Goal: Navigation & Orientation: Find specific page/section

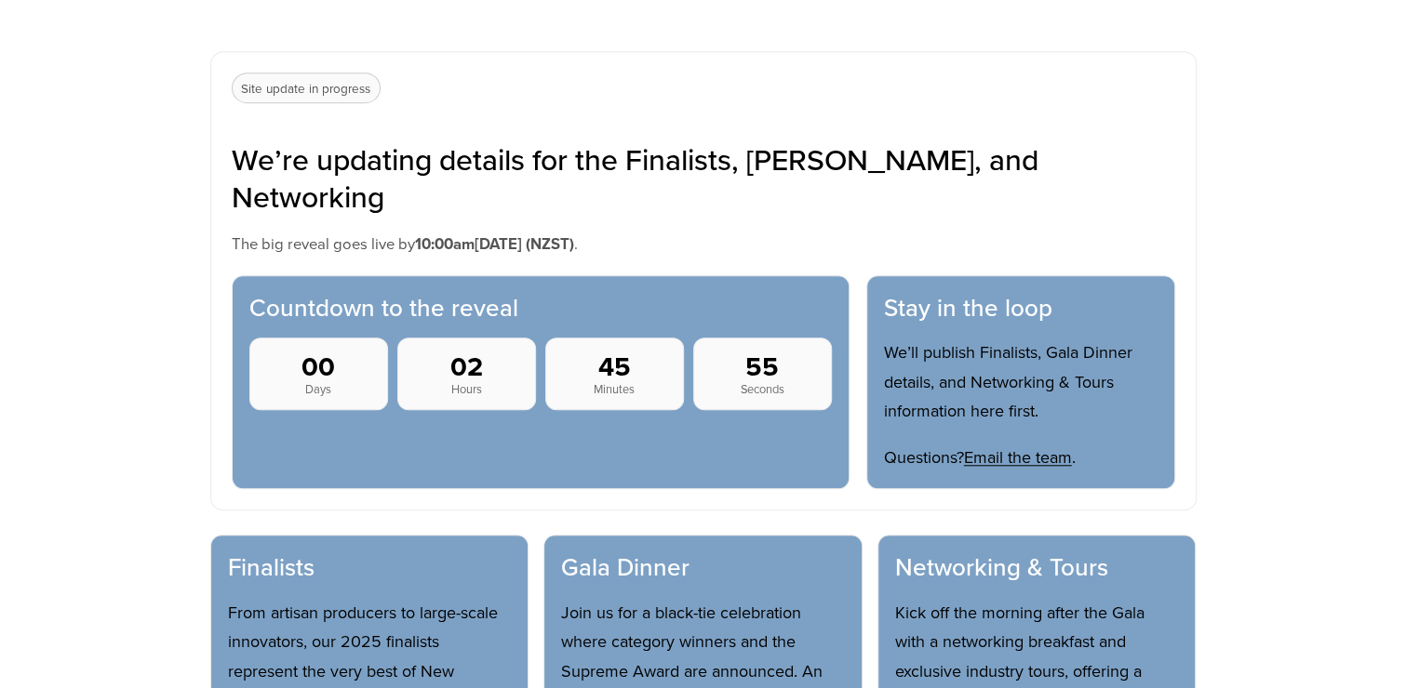
scroll to position [744, 0]
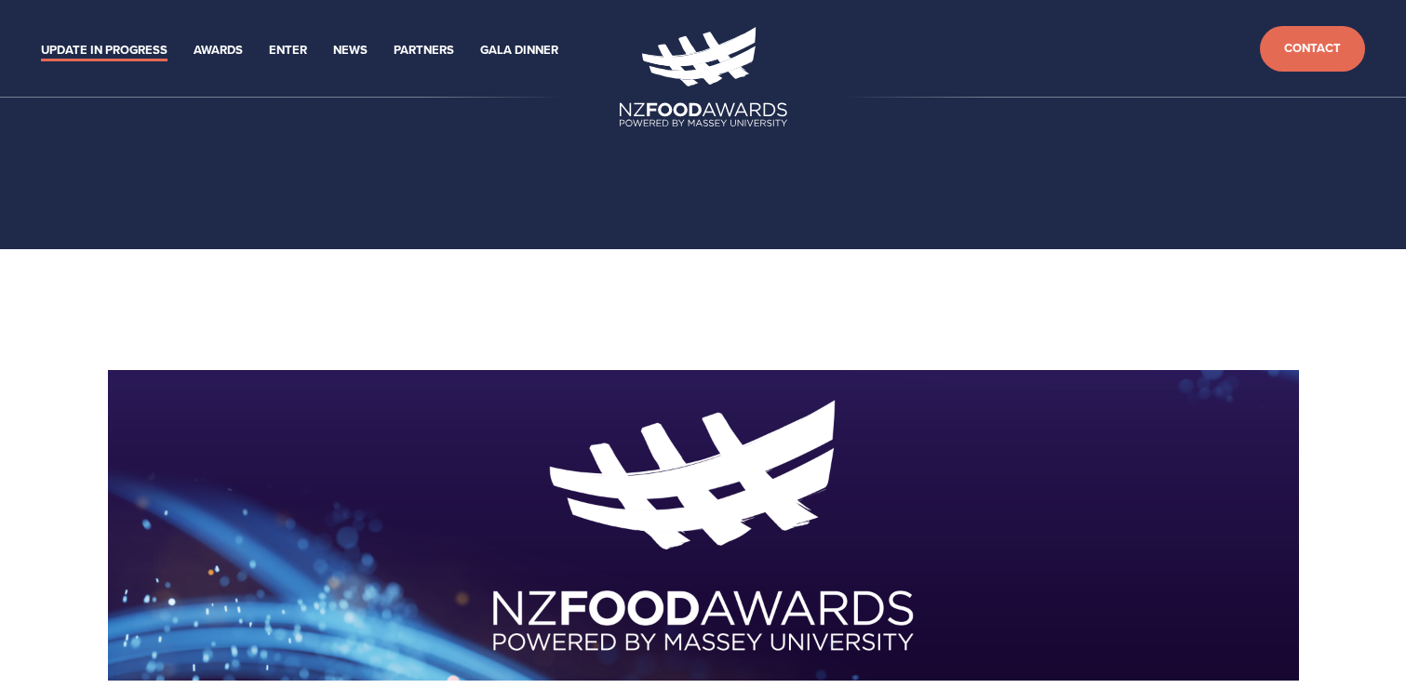
scroll to position [774, 0]
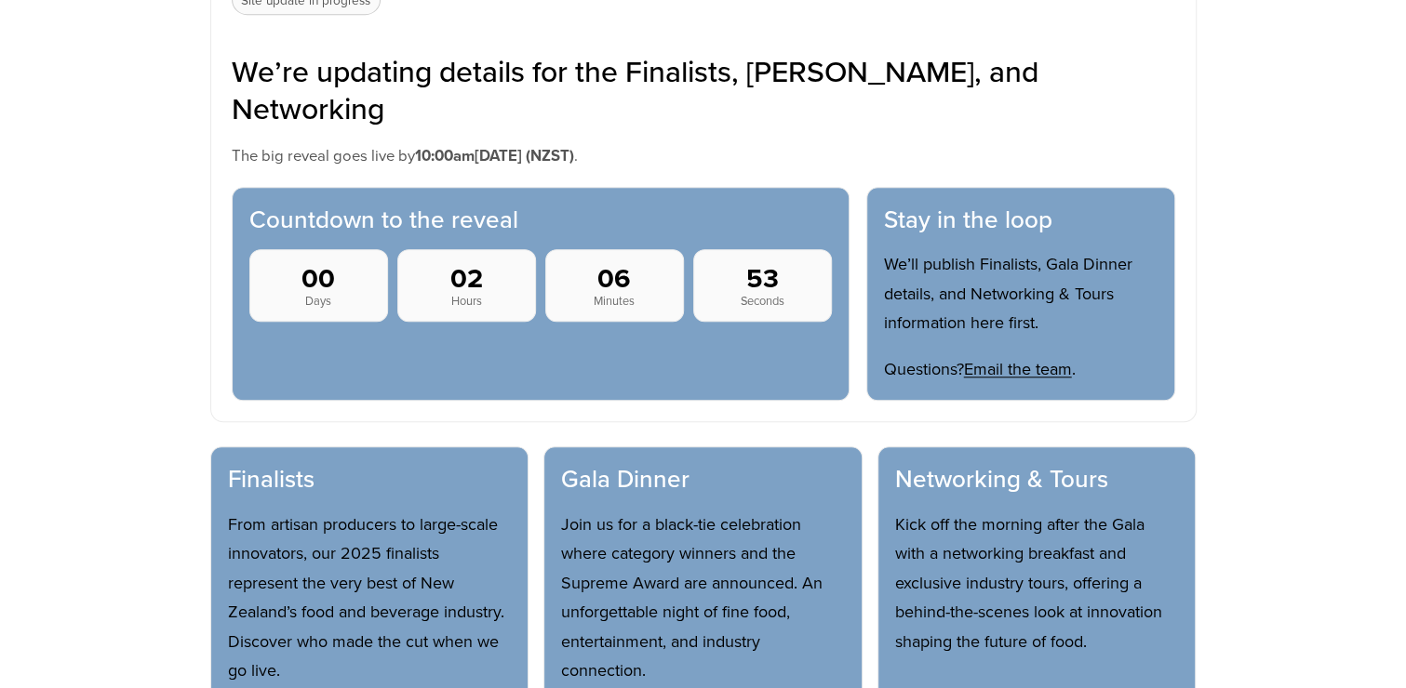
scroll to position [804, 0]
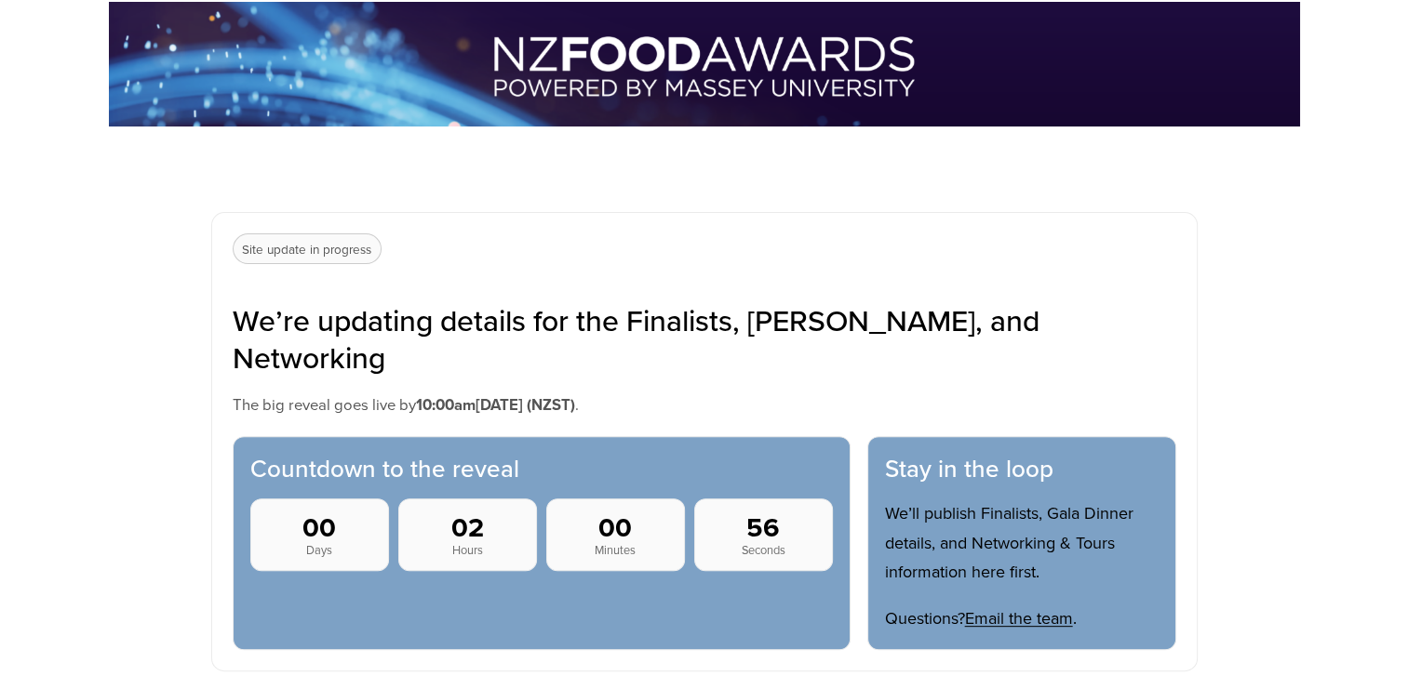
scroll to position [558, 0]
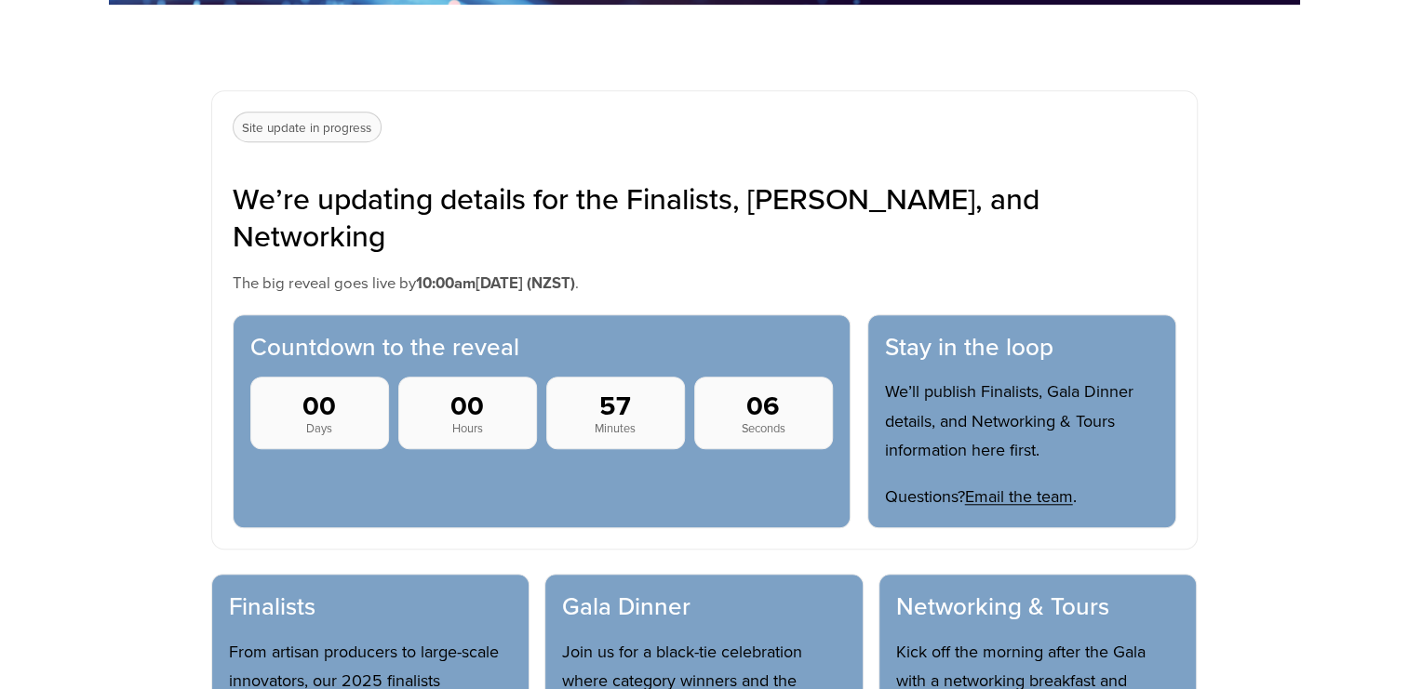
scroll to position [744, 0]
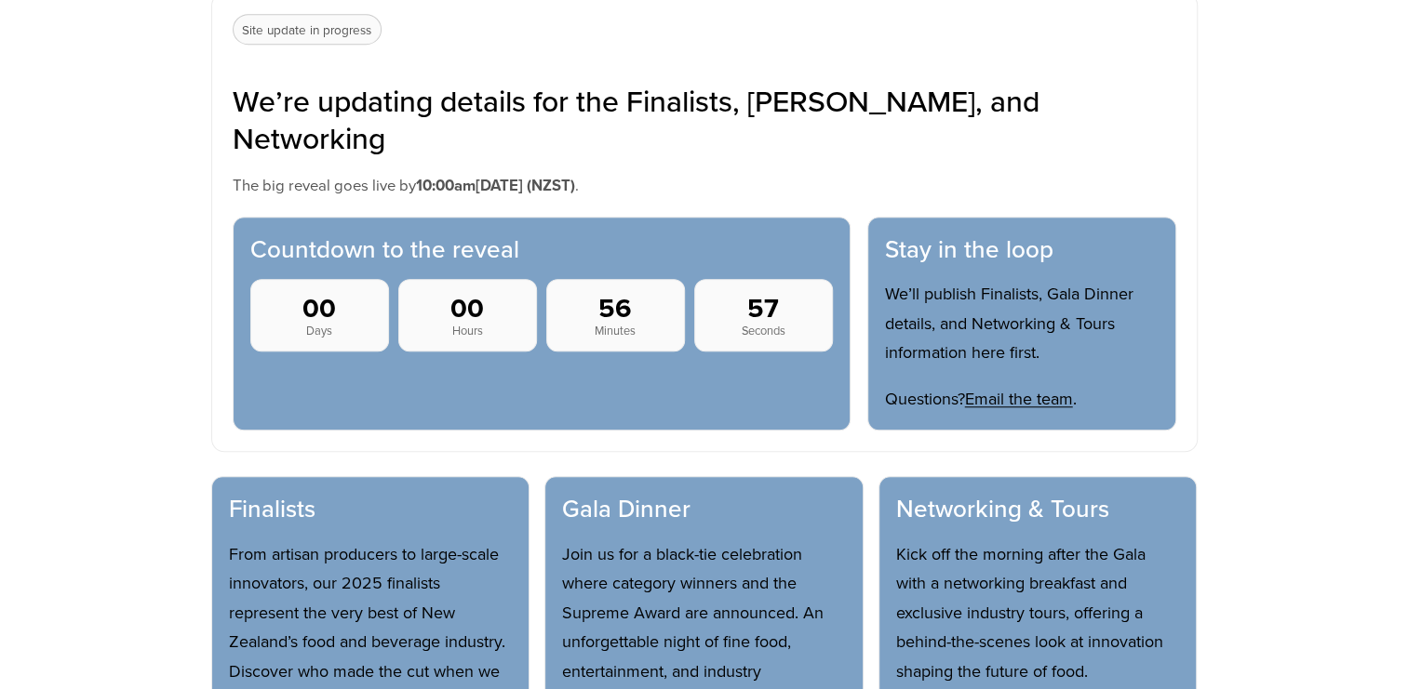
scroll to position [744, 0]
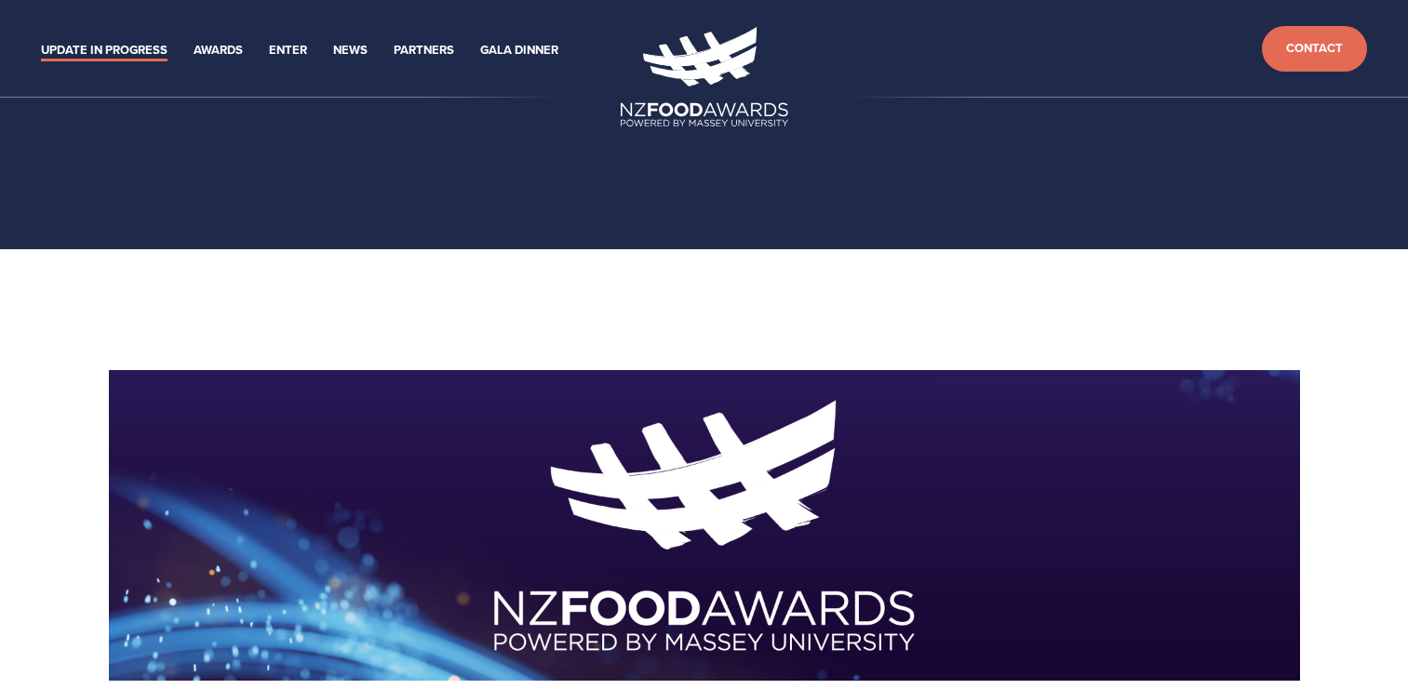
scroll to position [774, 0]
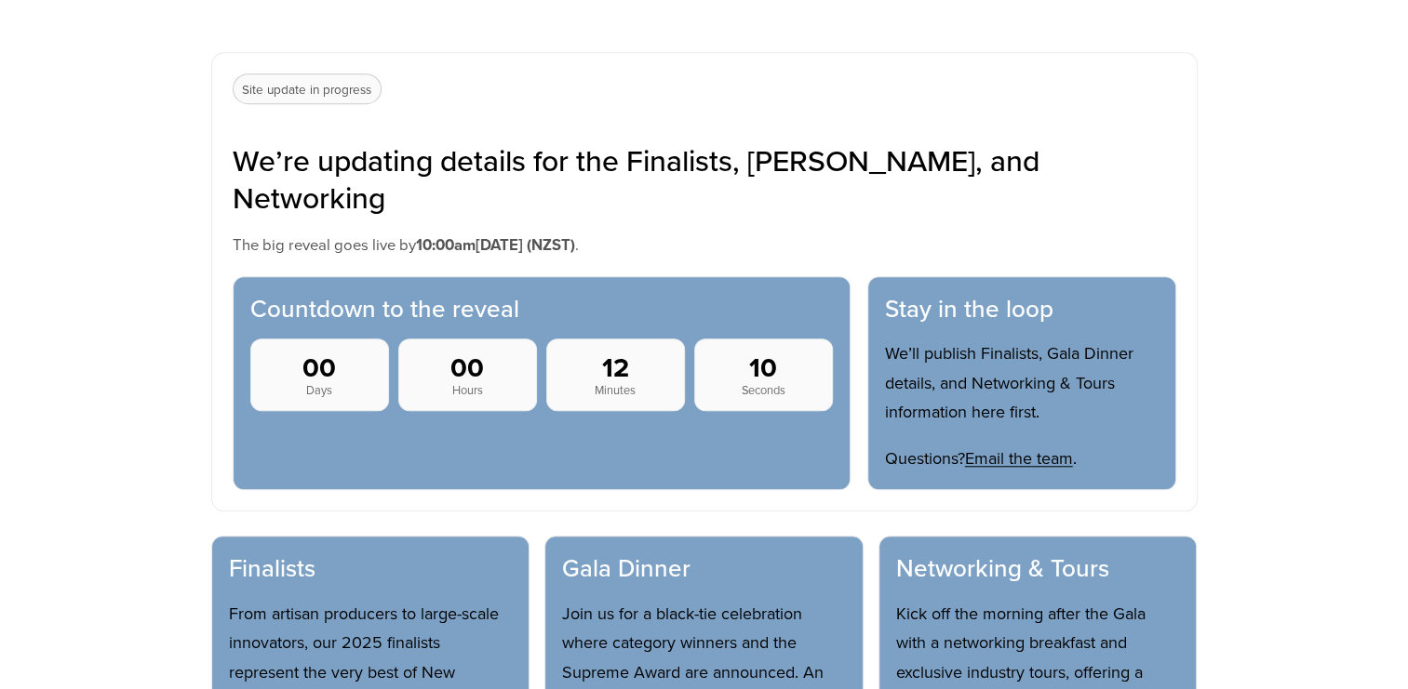
scroll to position [744, 0]
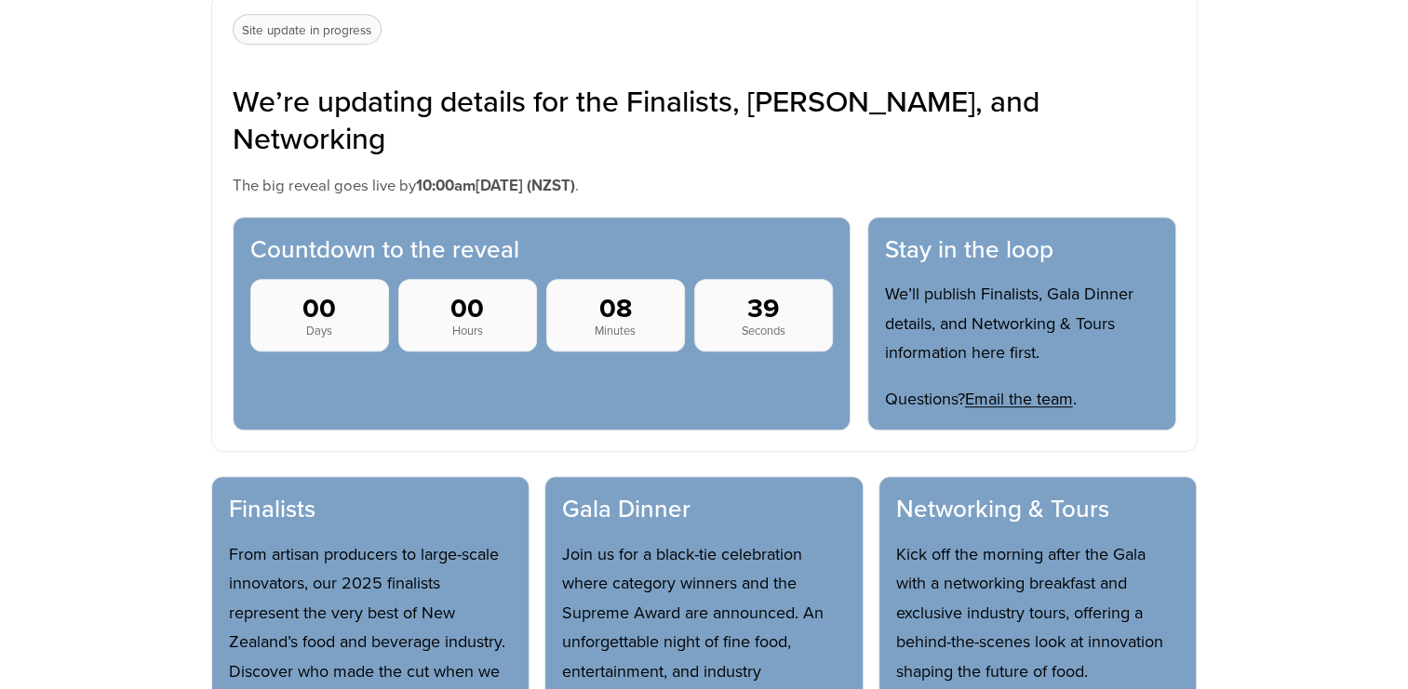
scroll to position [774, 0]
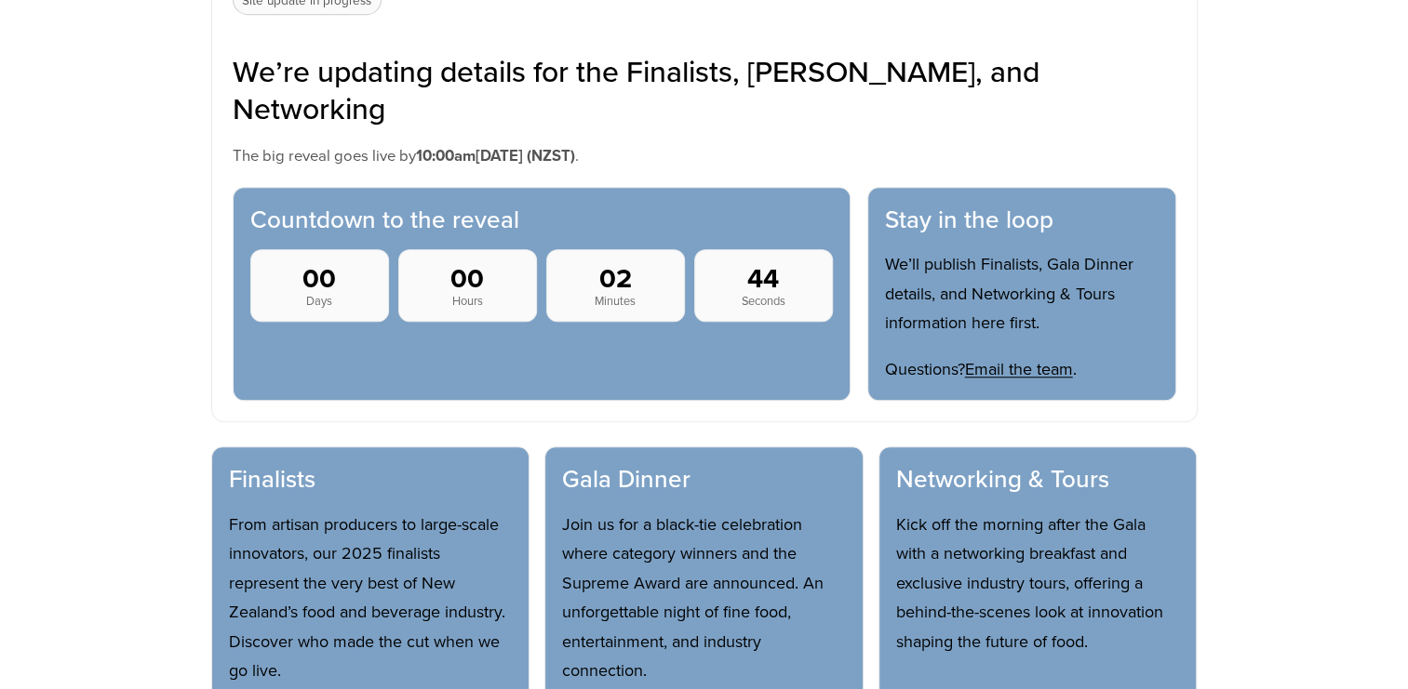
scroll to position [774, 0]
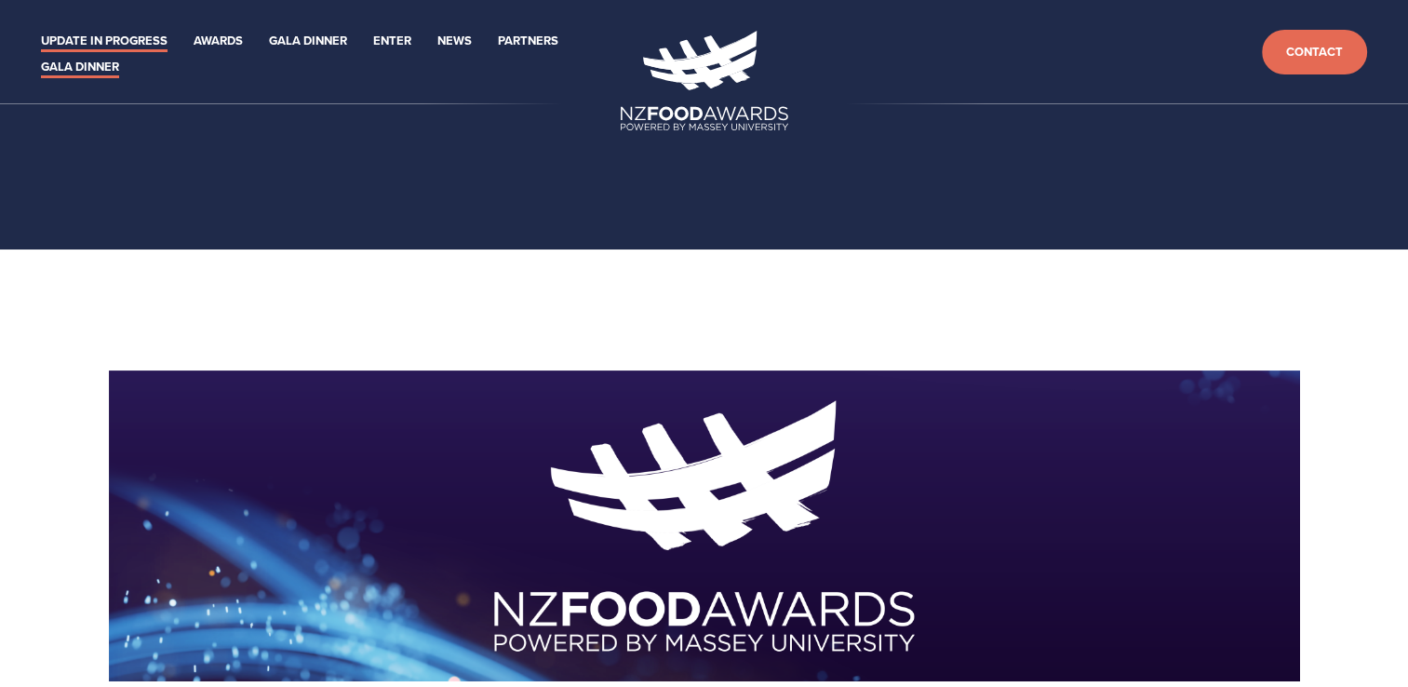
click at [97, 65] on link "Gala Dinner" at bounding box center [80, 67] width 78 height 21
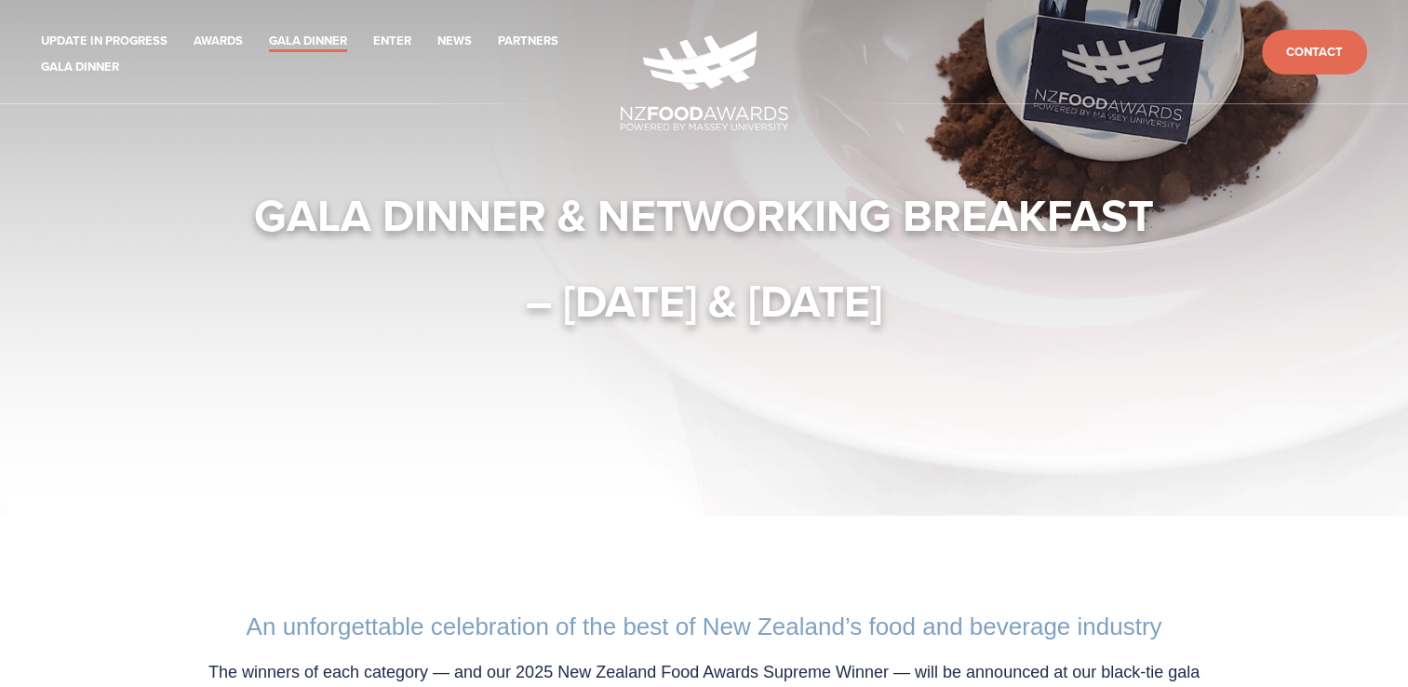
click at [711, 72] on img at bounding box center [704, 81] width 167 height 100
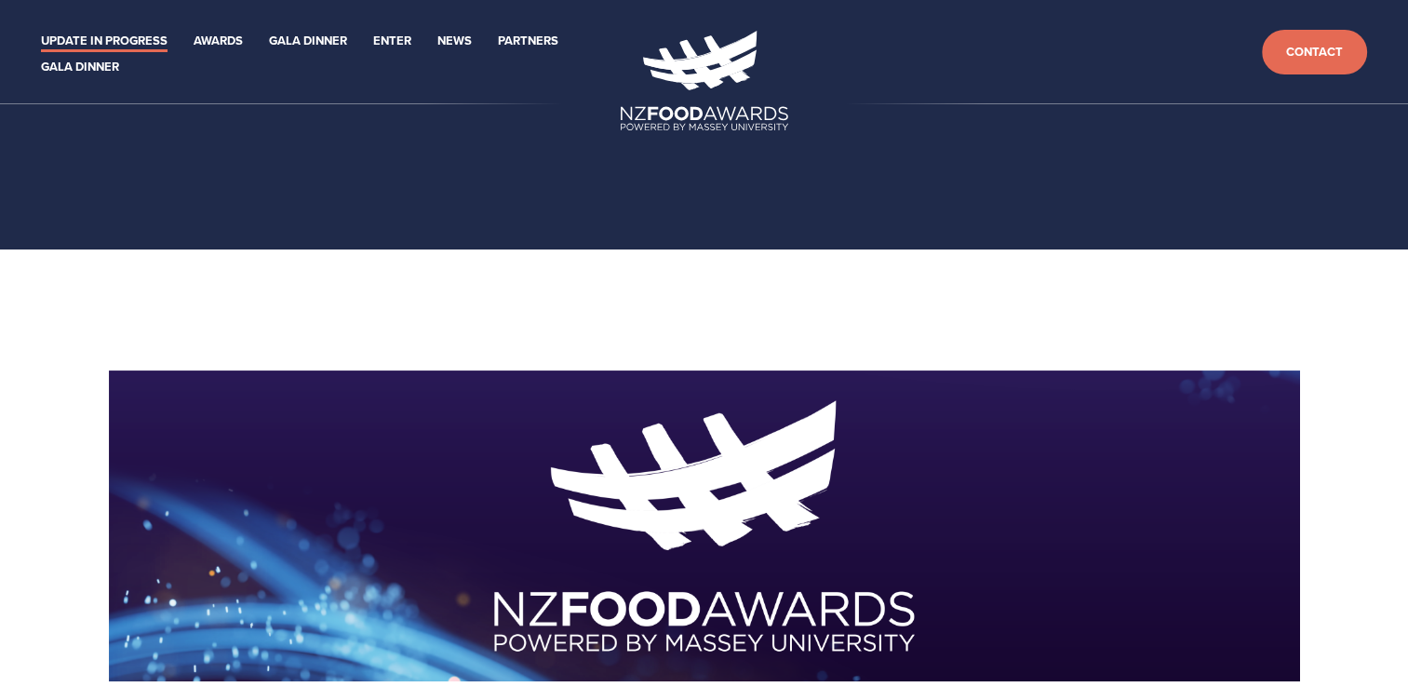
click at [100, 38] on link "Update in Progress" at bounding box center [104, 41] width 127 height 21
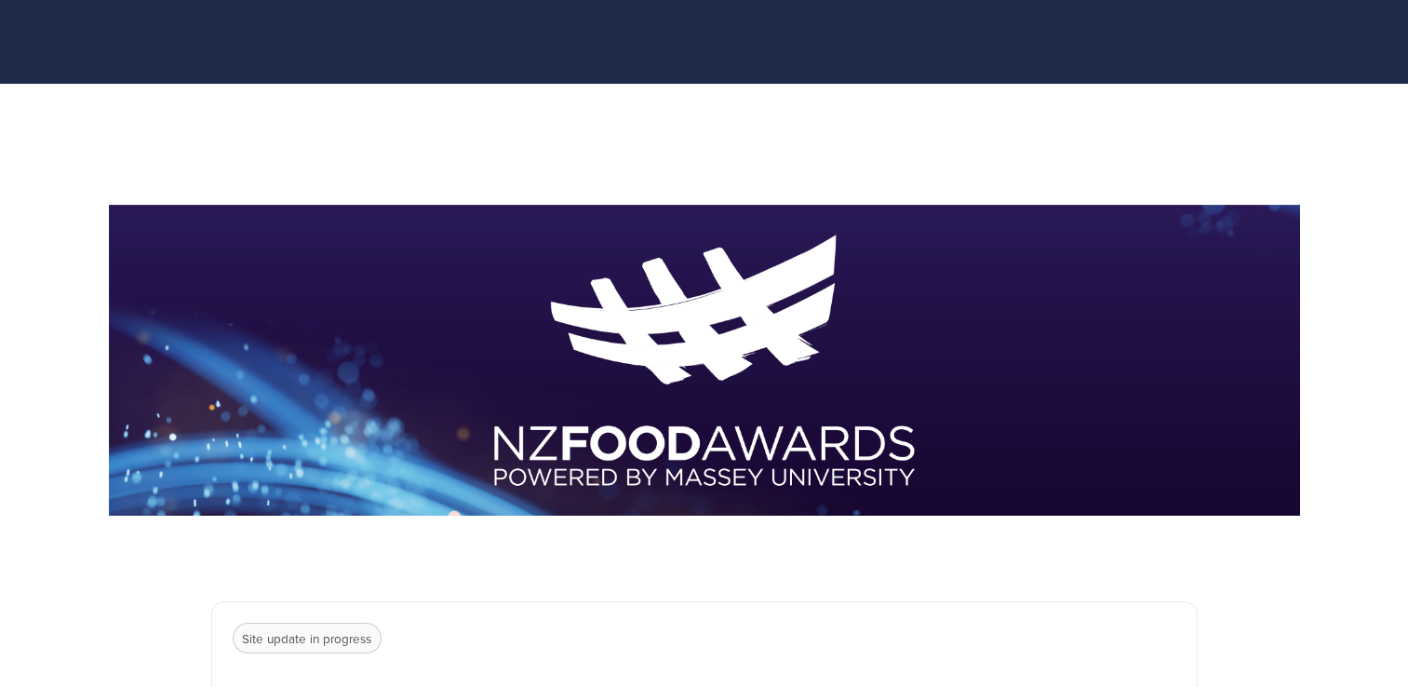
scroll to position [279, 0]
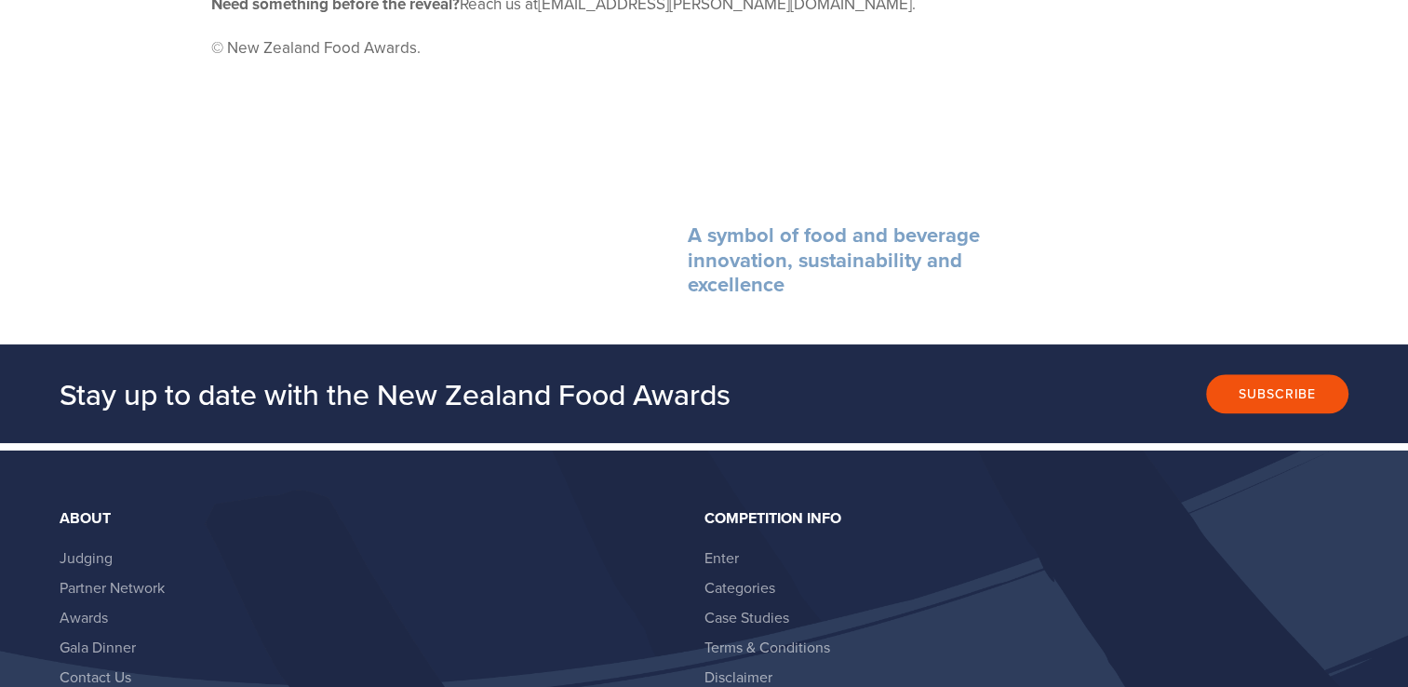
scroll to position [1675, 0]
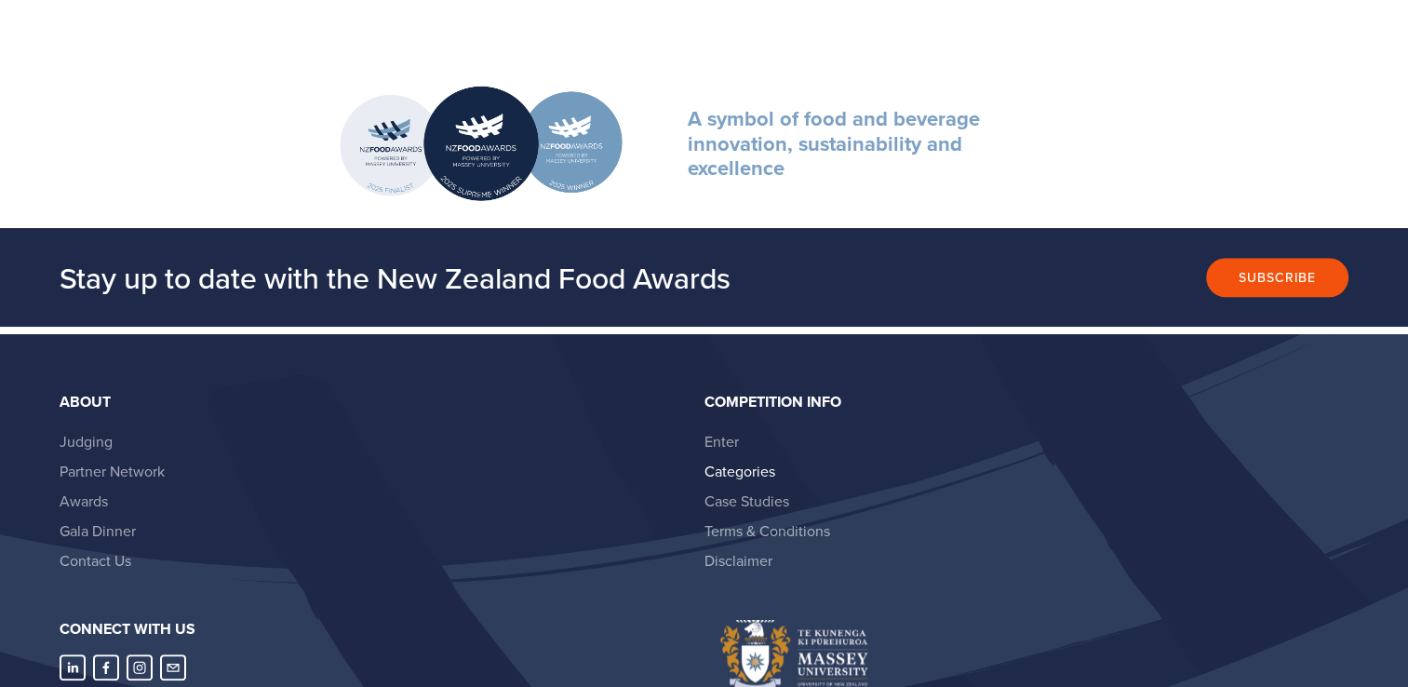
click at [741, 461] on link "Categories" at bounding box center [739, 471] width 71 height 20
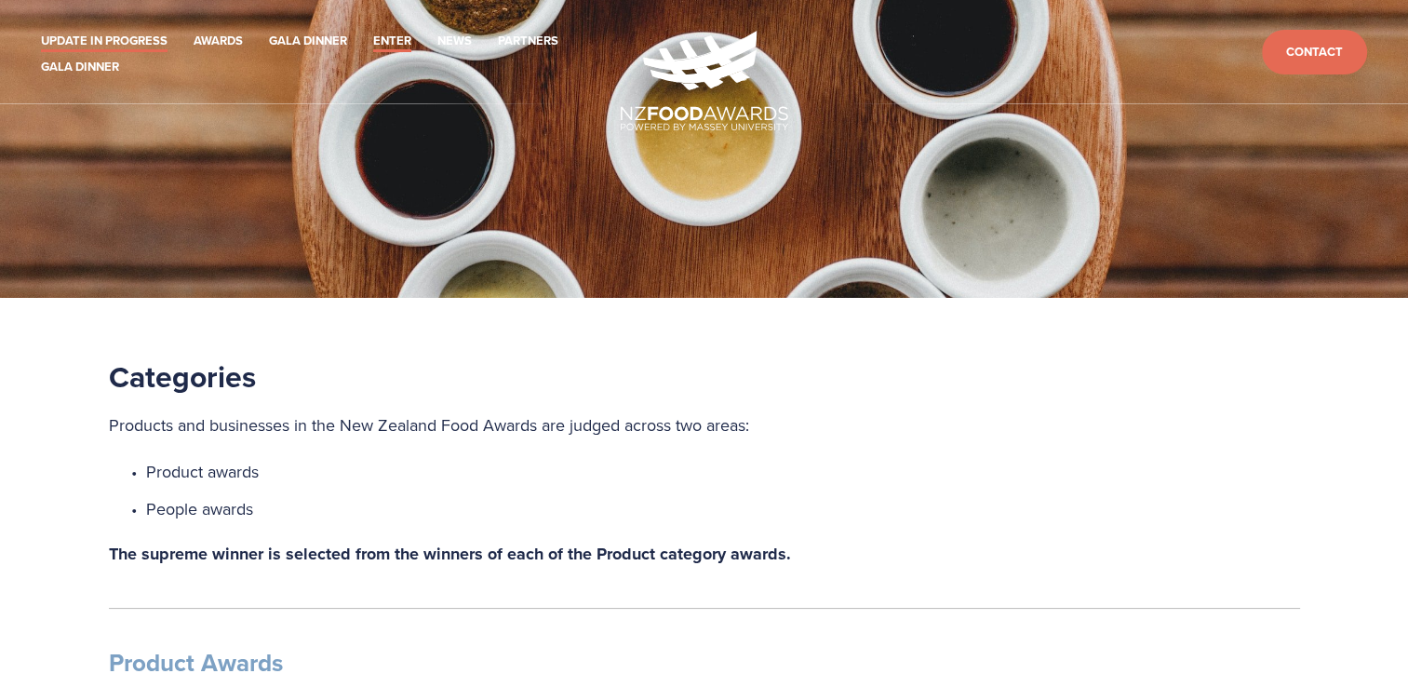
click at [137, 36] on link "Update in Progress" at bounding box center [104, 41] width 127 height 21
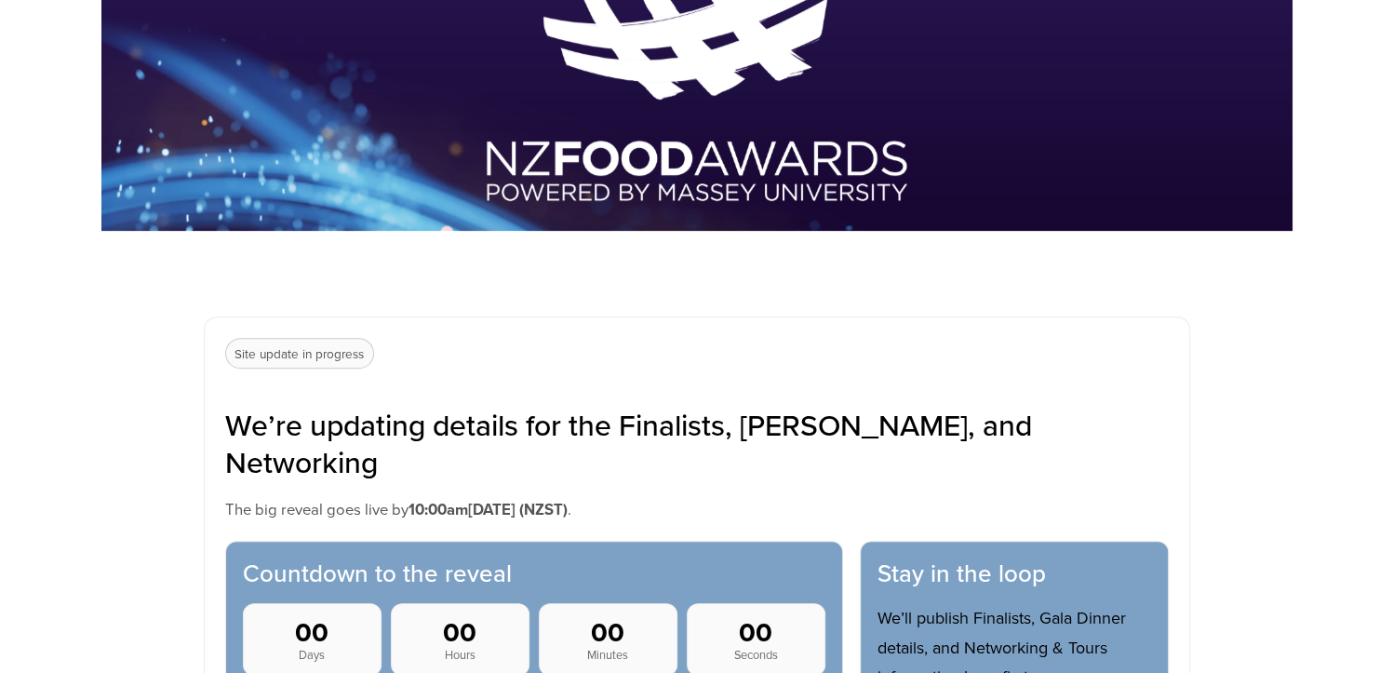
scroll to position [558, 0]
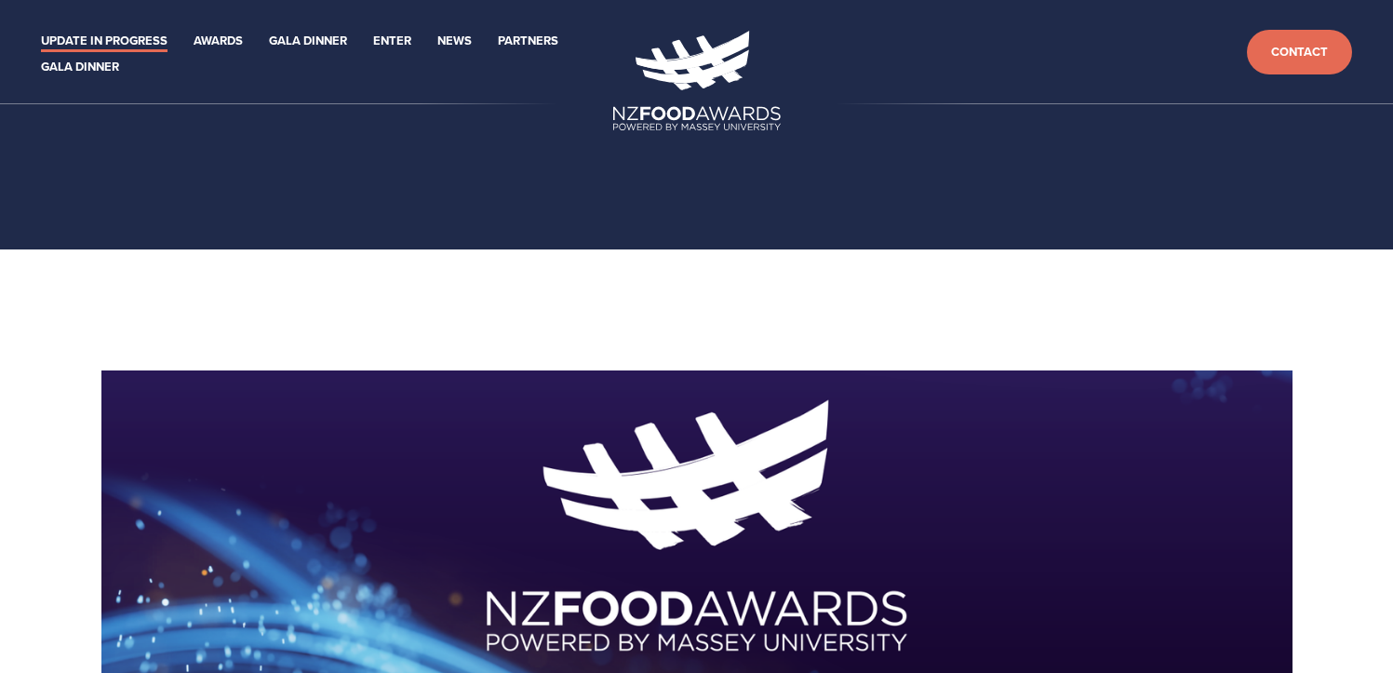
scroll to position [558, 0]
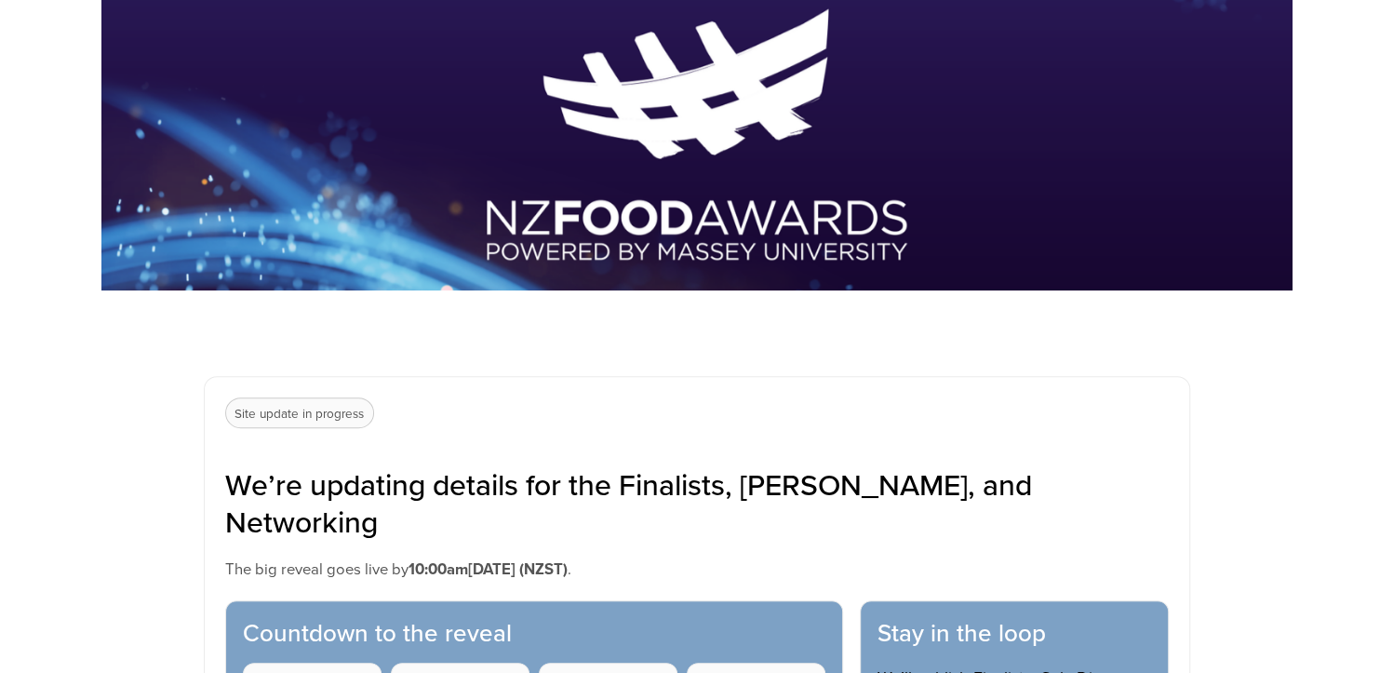
scroll to position [465, 0]
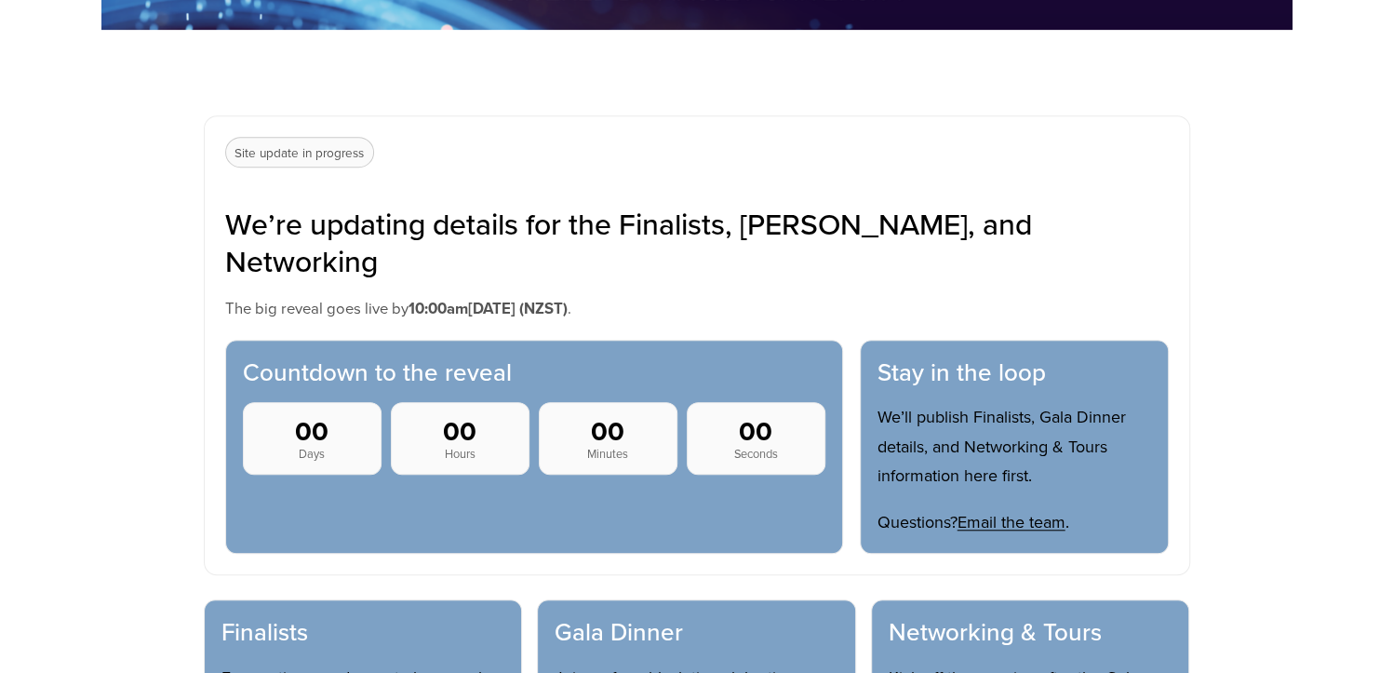
scroll to position [465, 0]
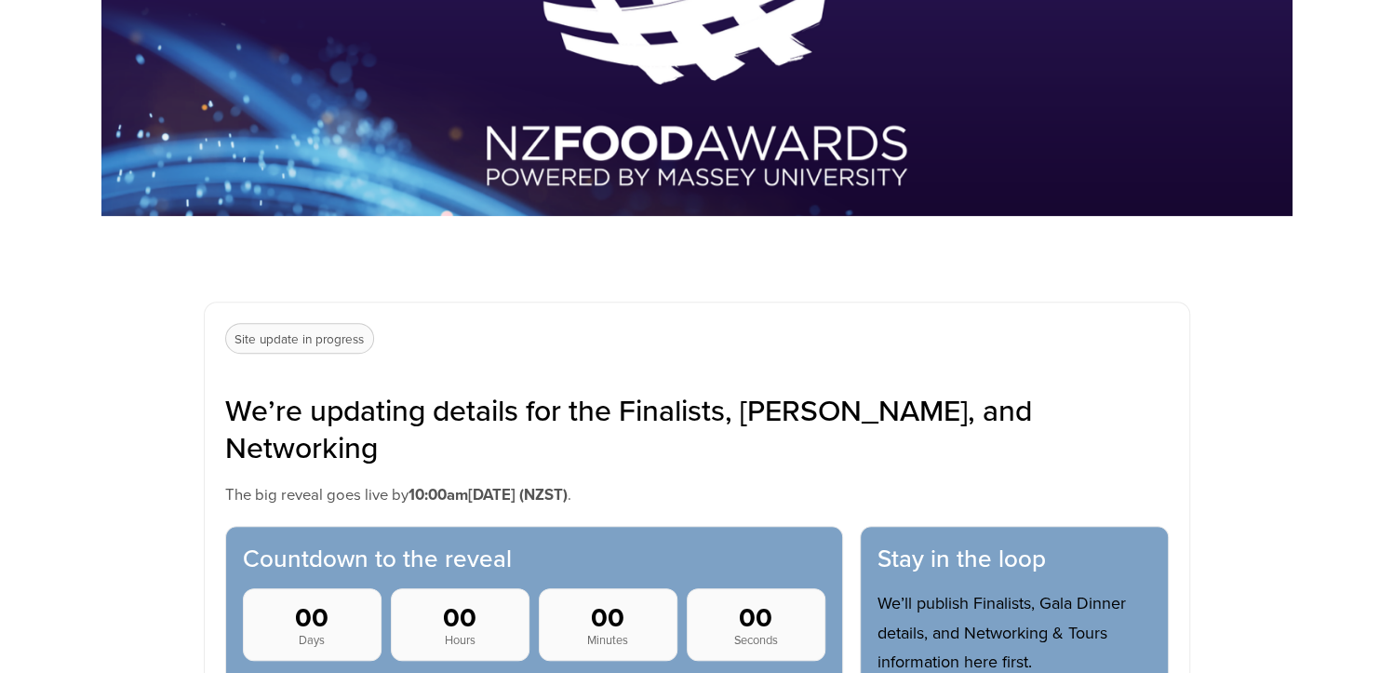
scroll to position [465, 0]
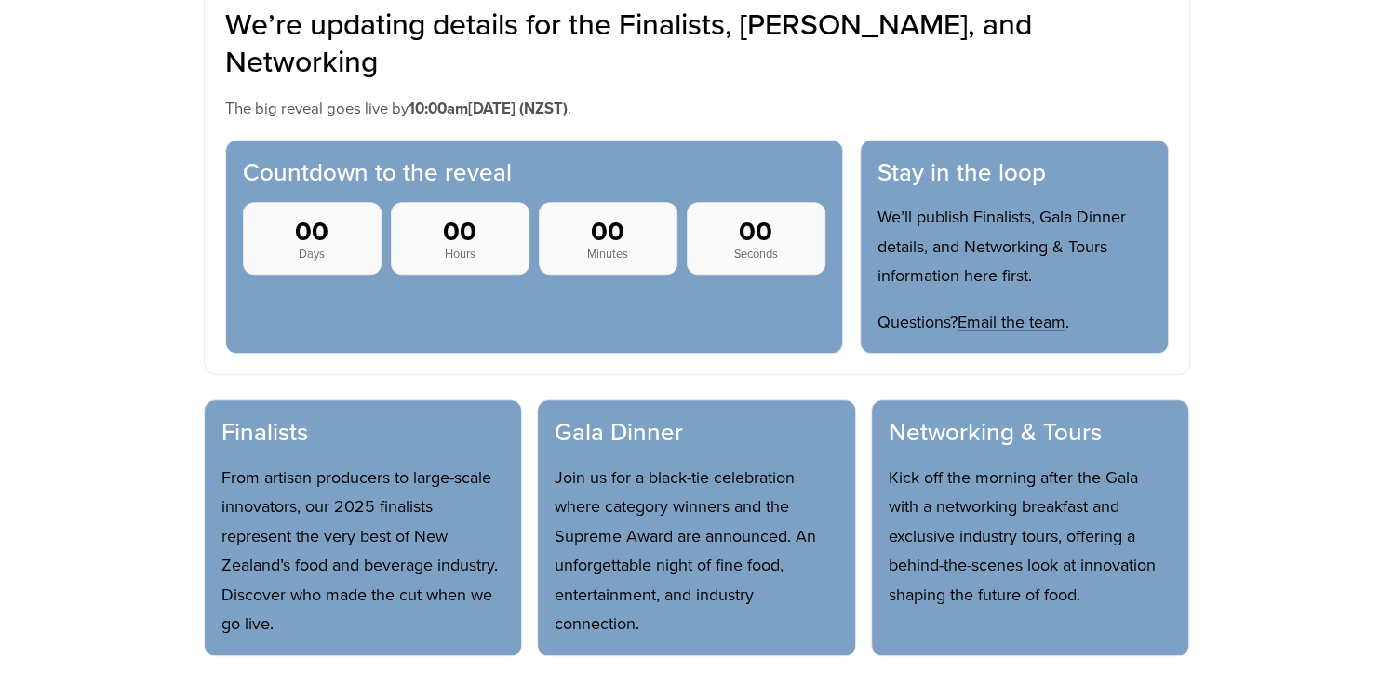
scroll to position [930, 0]
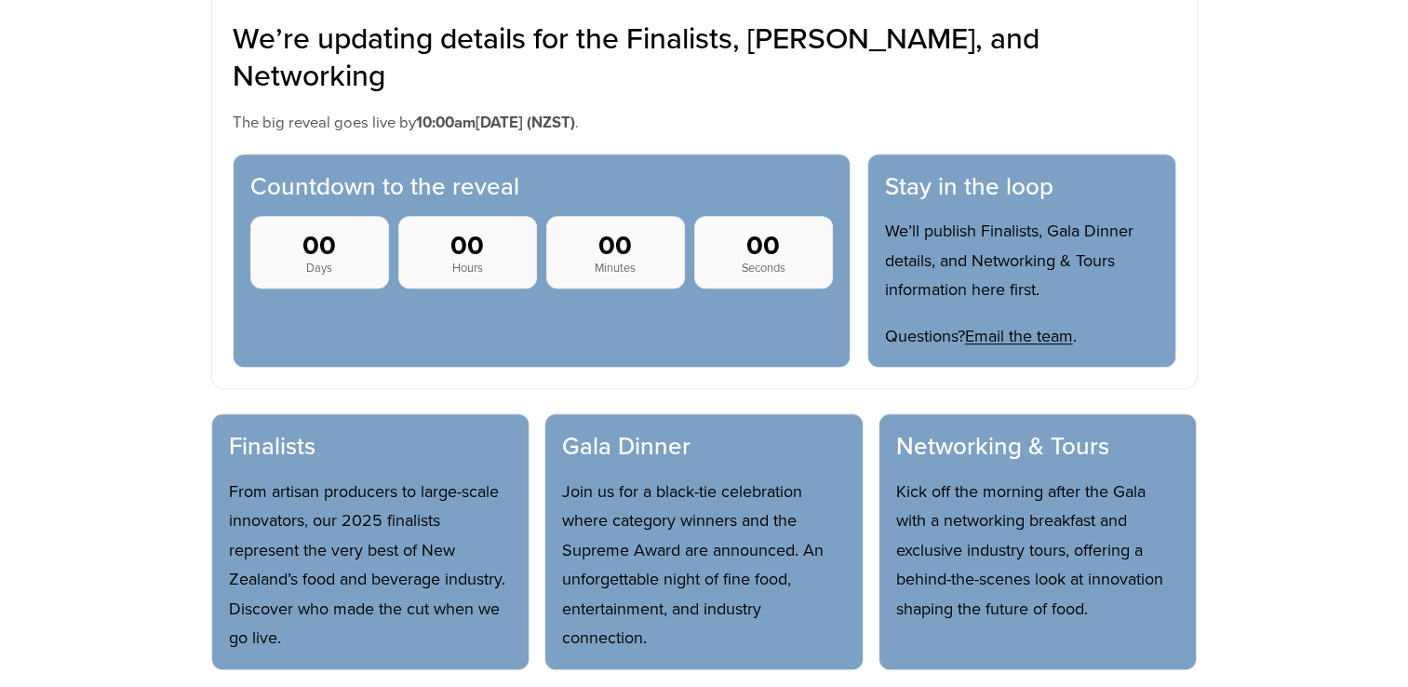
scroll to position [1023, 0]
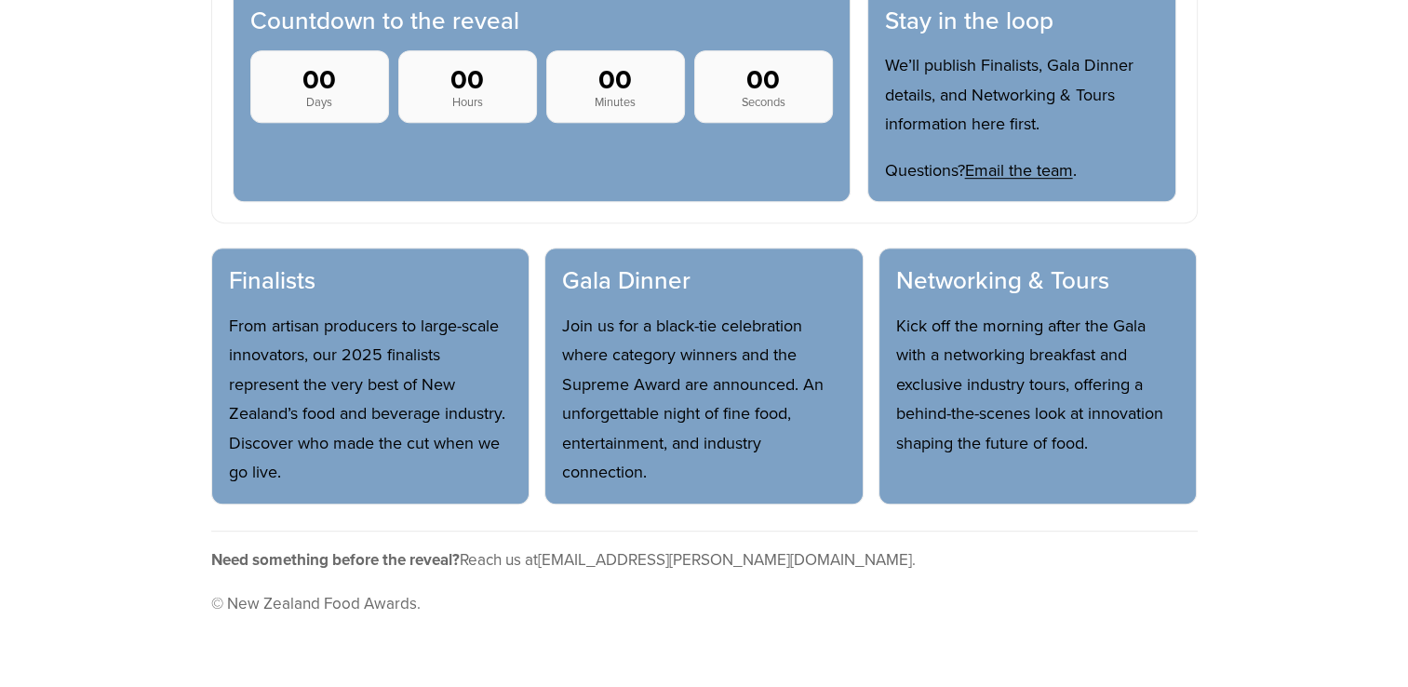
scroll to position [1023, 0]
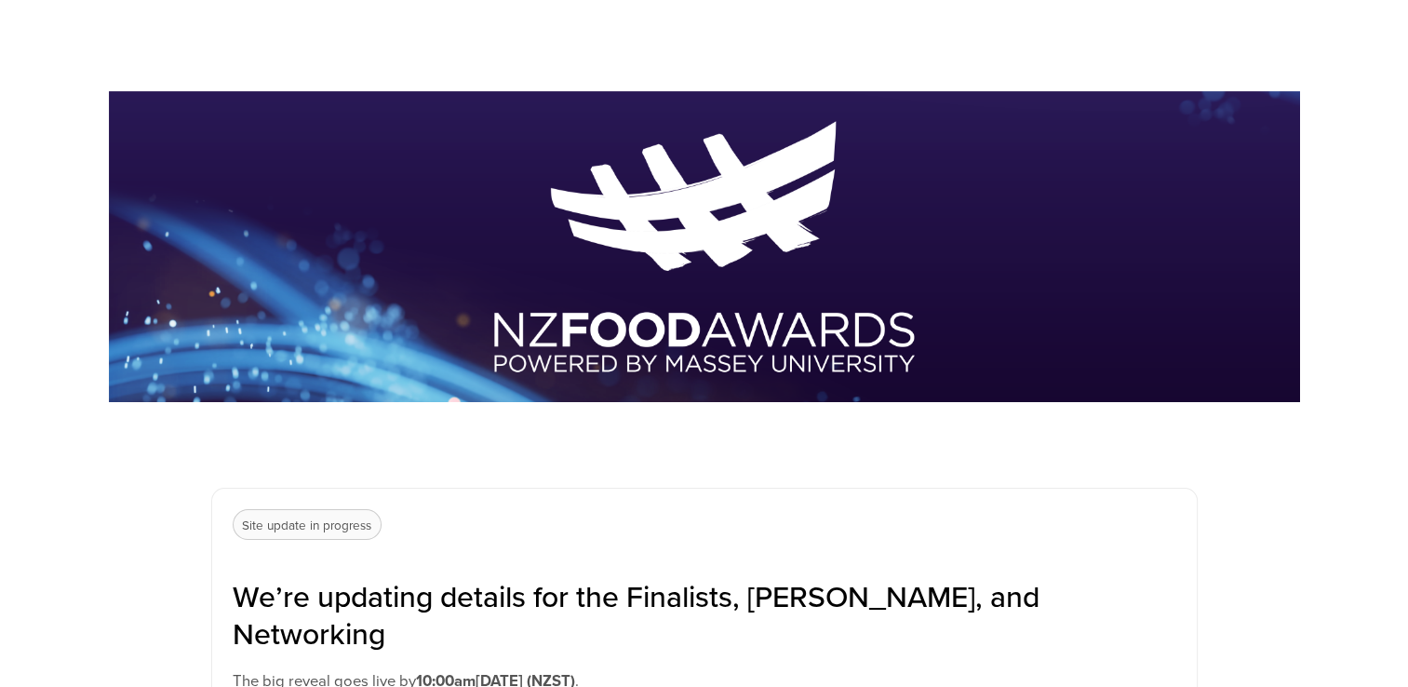
scroll to position [186, 0]
